Goal: Information Seeking & Learning: Learn about a topic

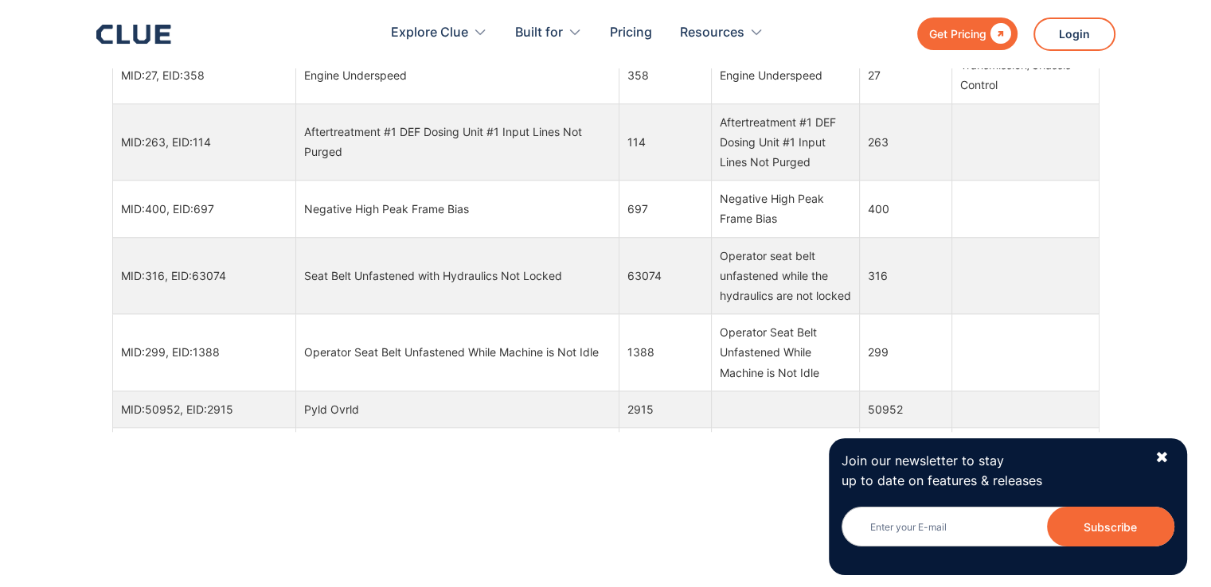
scroll to position [1514, 0]
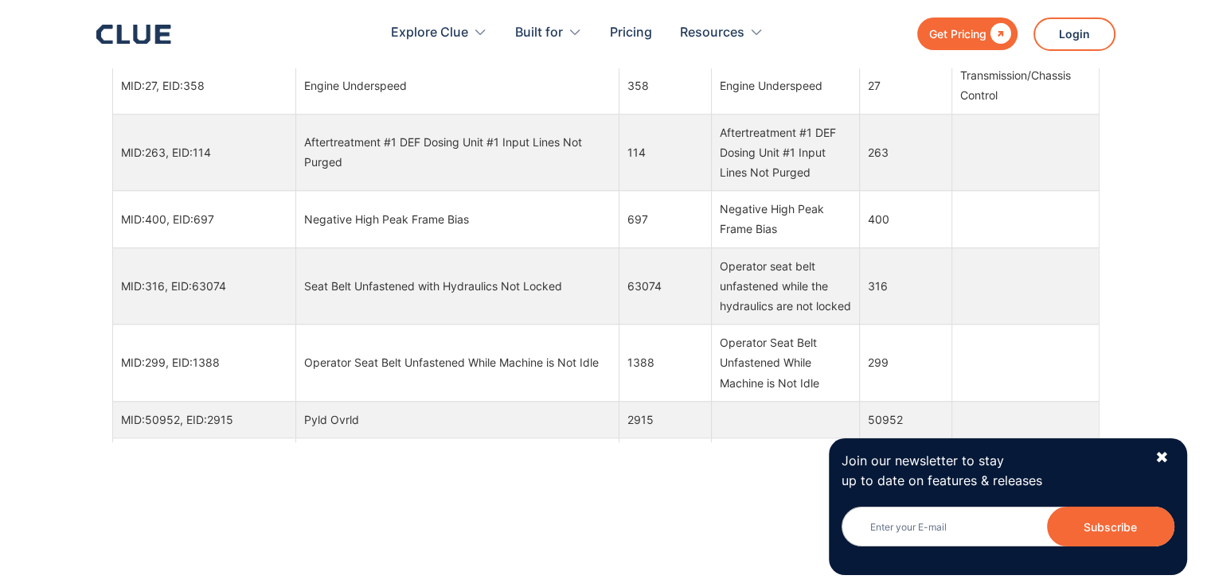
click at [1090, 193] on td at bounding box center [1024, 219] width 147 height 57
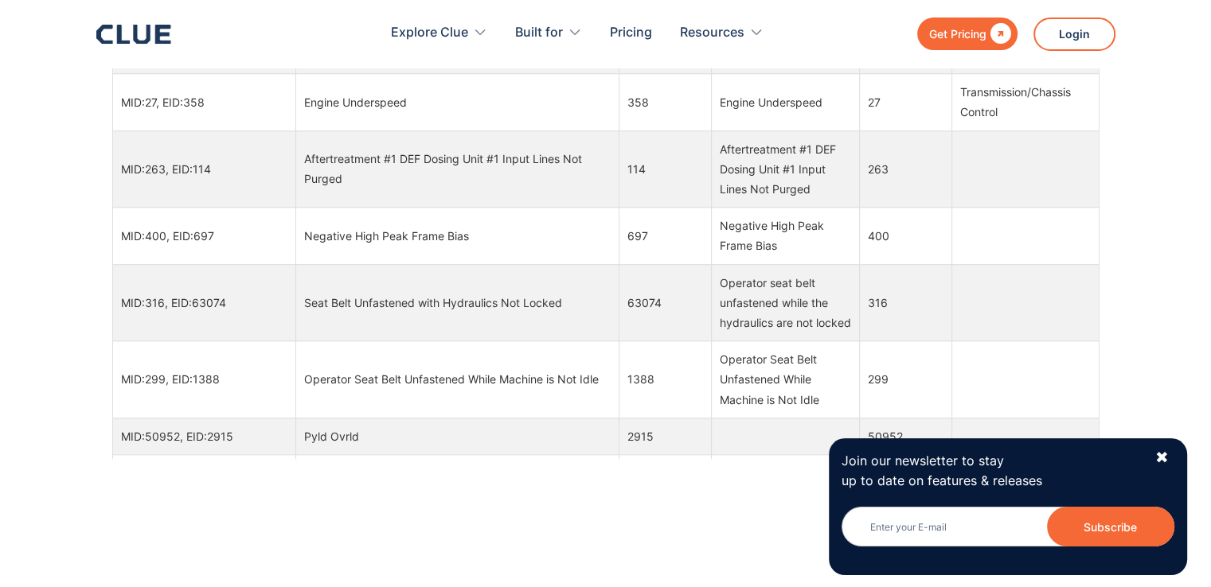
scroll to position [1377, 0]
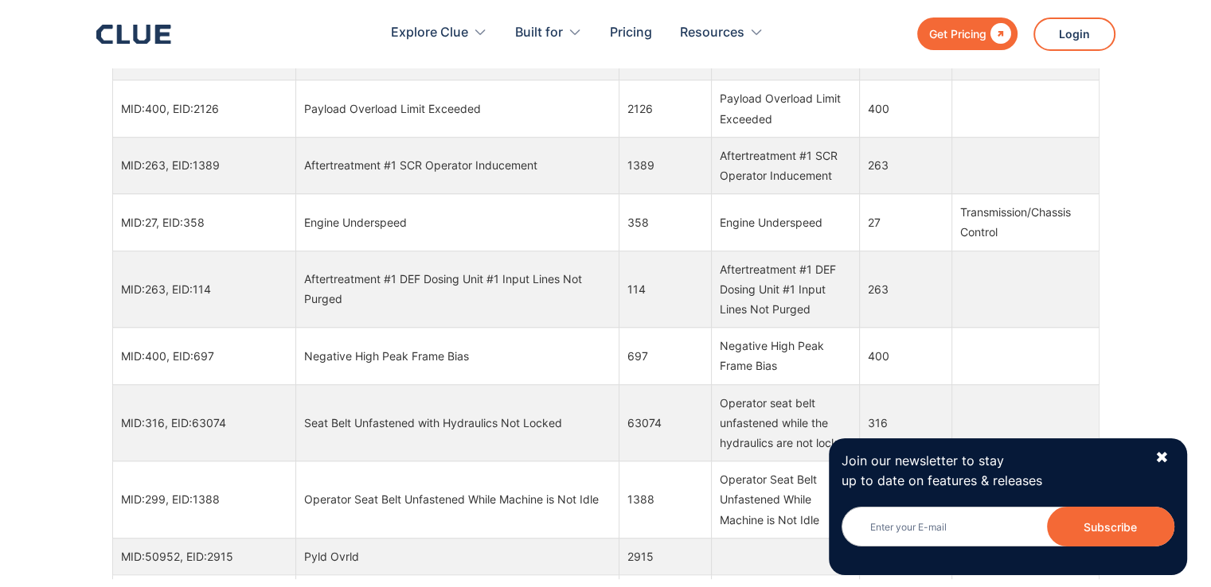
click at [592, 236] on td "Engine Underspeed" at bounding box center [457, 222] width 324 height 57
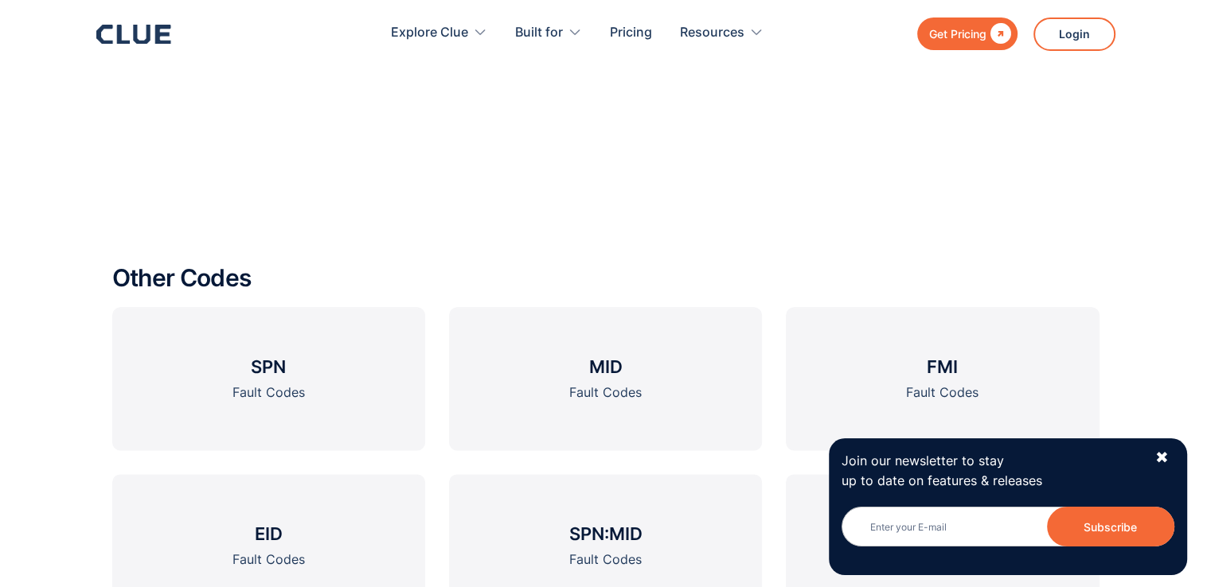
scroll to position [2044, 0]
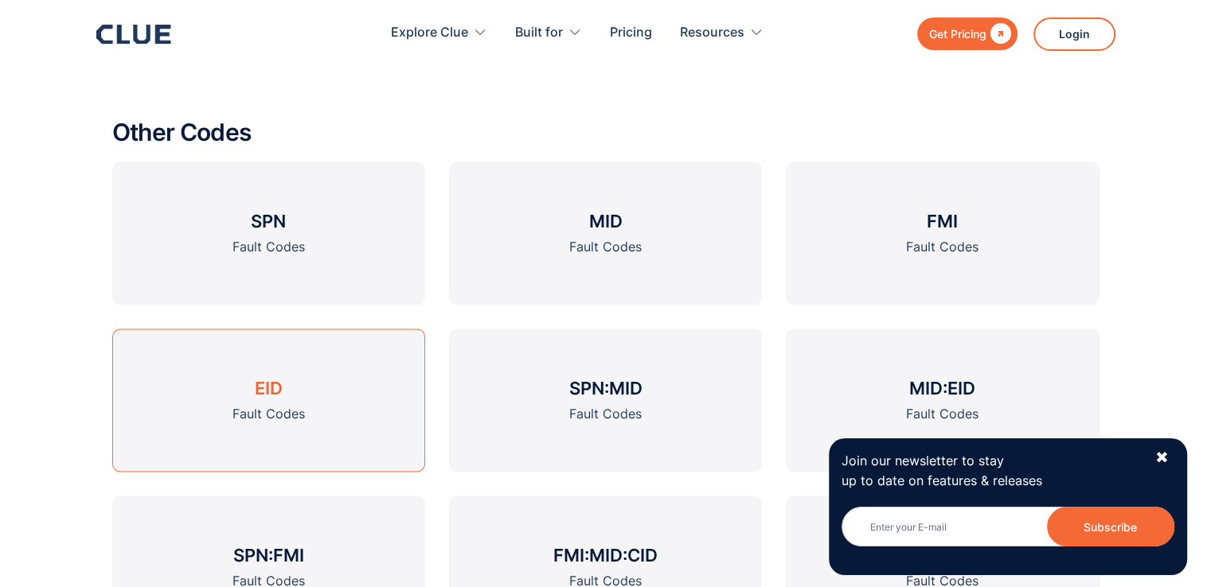
click at [284, 412] on div "Fault Codes" at bounding box center [268, 414] width 72 height 20
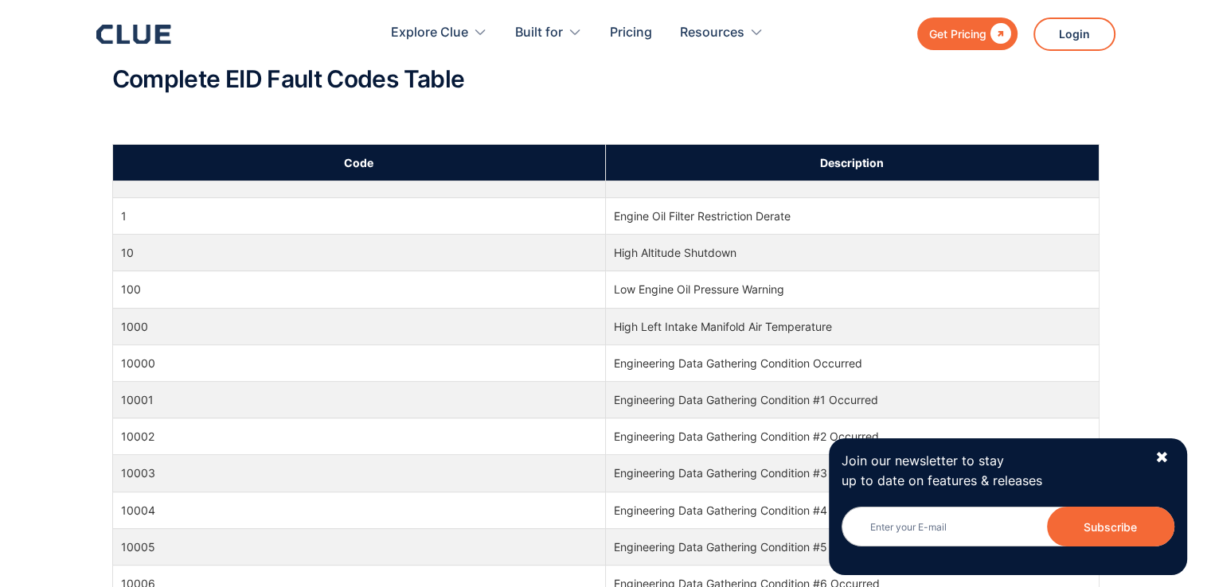
scroll to position [588, 0]
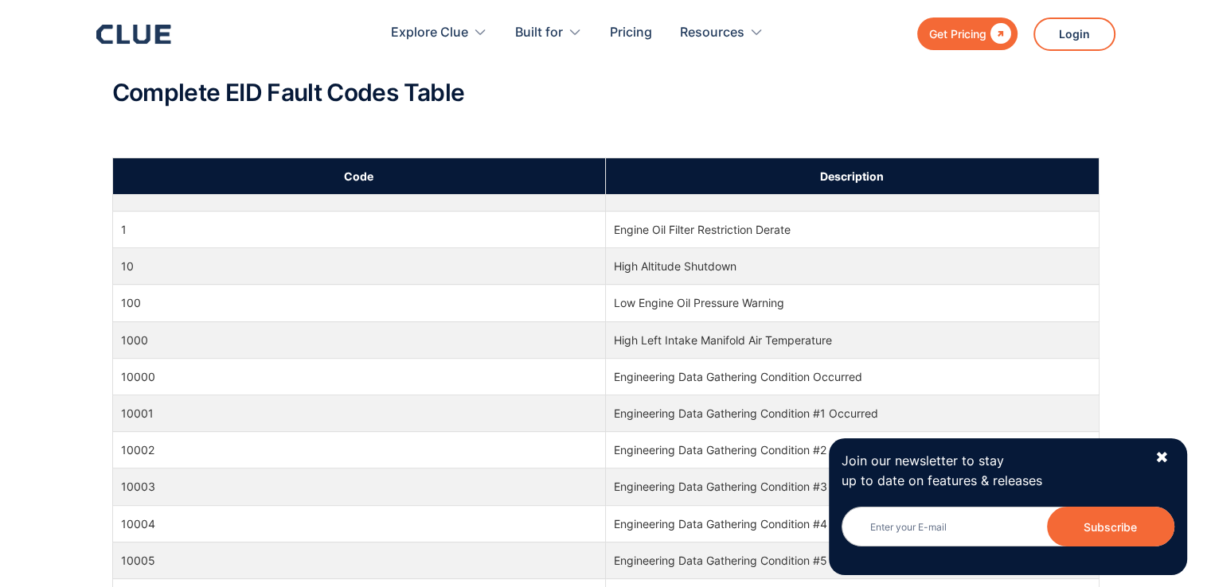
drag, startPoint x: 1222, startPoint y: 71, endPoint x: 1199, endPoint y: 154, distance: 86.7
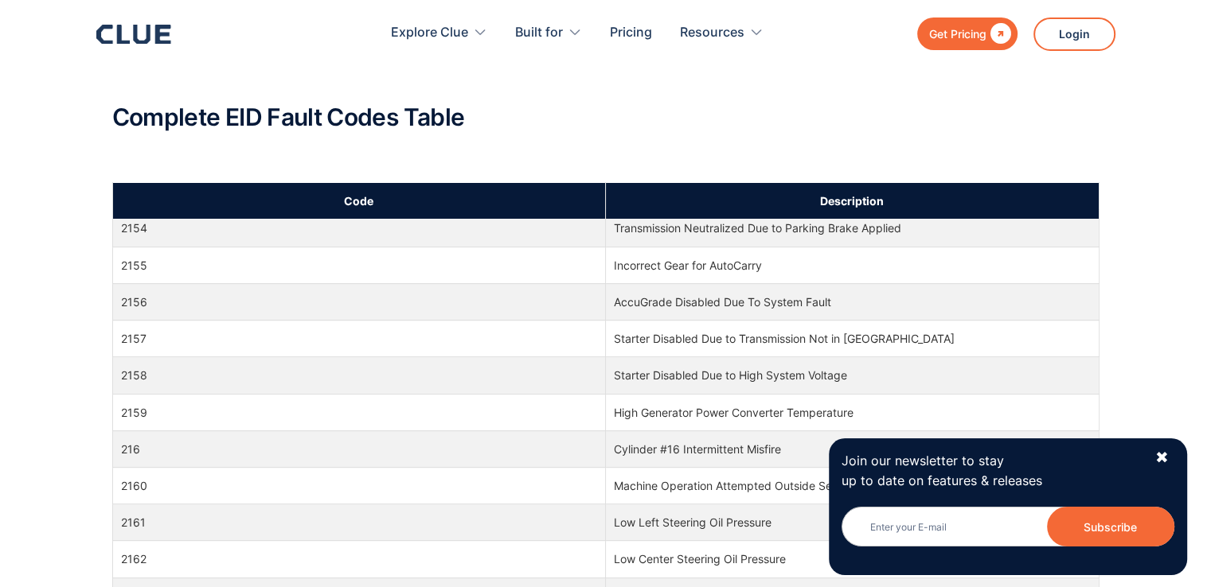
scroll to position [46897, 0]
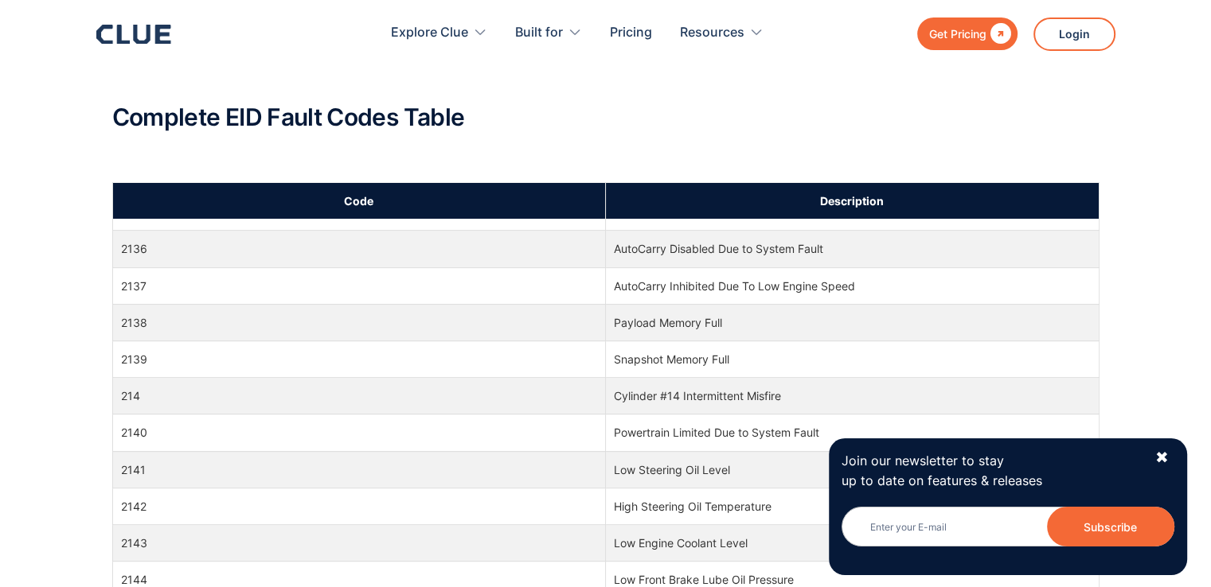
click at [1096, 179] on div "What Does EID Mean? EID stands for Event Identifier. It is used in diagnostics …" at bounding box center [605, 4] width 987 height 357
click at [1095, 185] on div "What Does EID Mean? EID stands for Event Identifier. It is used in diagnostics …" at bounding box center [605, 500] width 987 height 1381
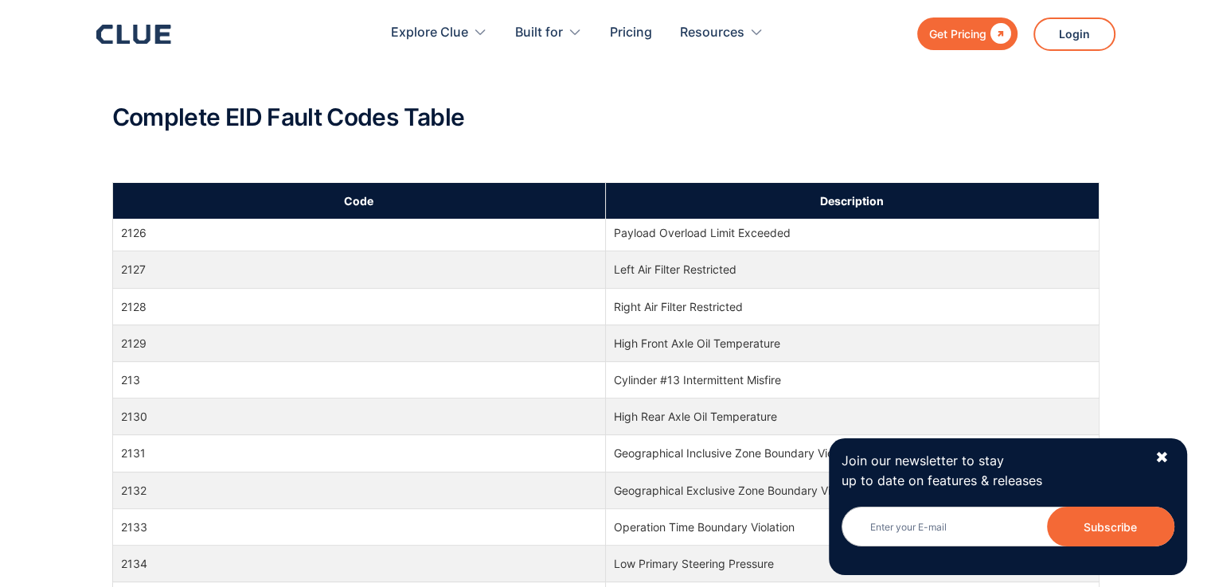
scroll to position [46241, 0]
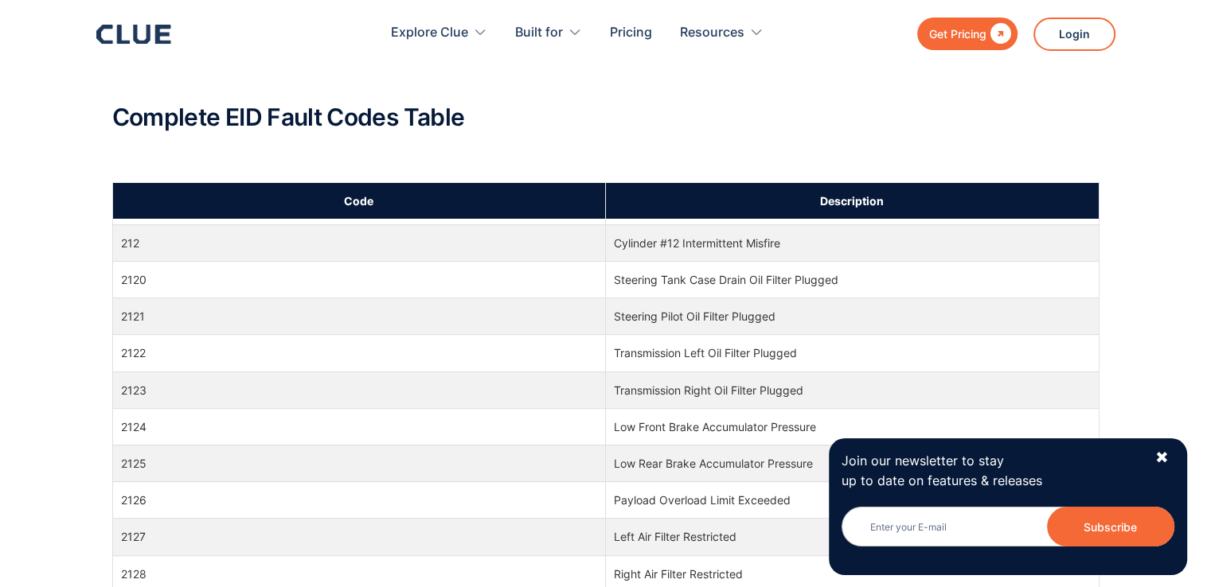
click at [1092, 179] on div "What Does EID Mean? EID stands for Event Identifier. It is used in diagnostics …" at bounding box center [605, 4] width 987 height 357
click at [1155, 450] on div "✖" at bounding box center [1162, 458] width 14 height 20
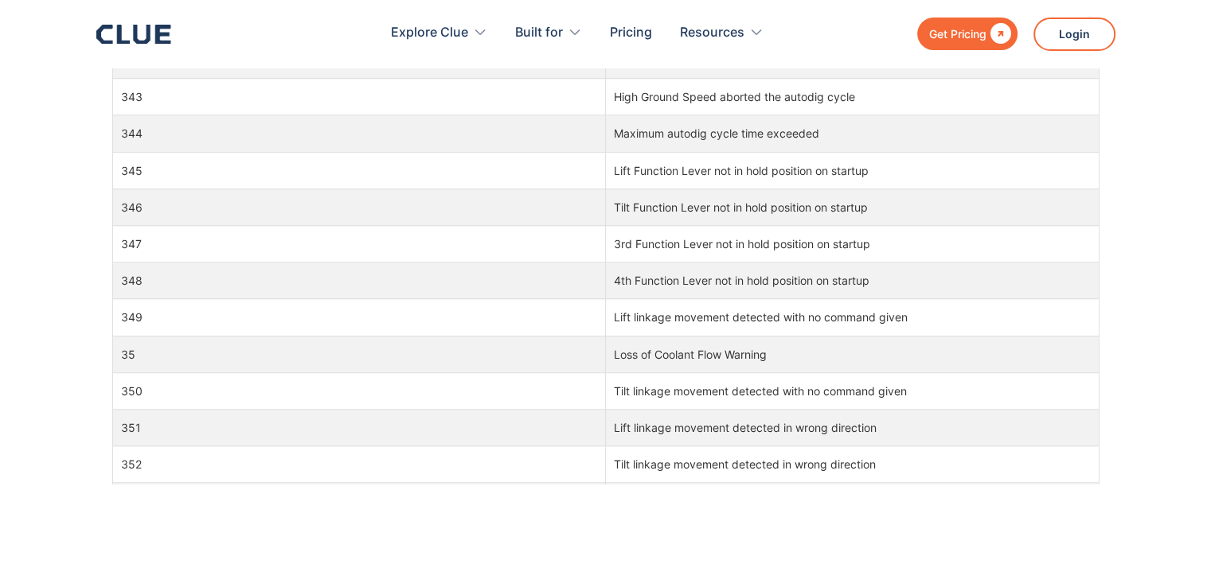
scroll to position [71961, 0]
